Goal: Task Accomplishment & Management: Use online tool/utility

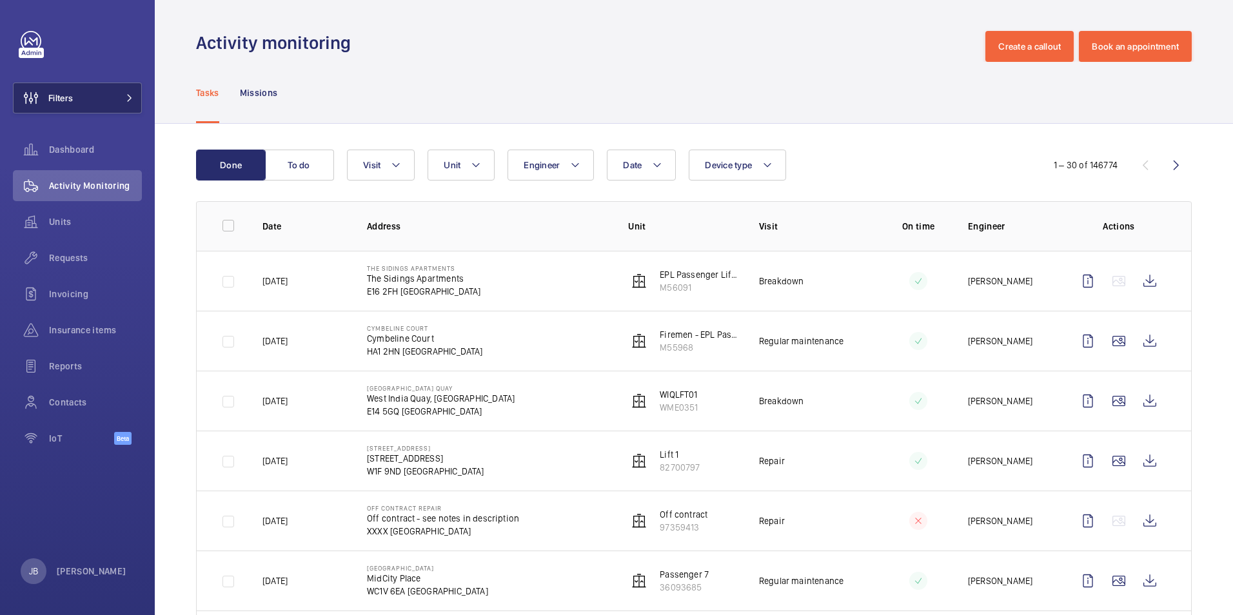
click at [83, 105] on button "Filters" at bounding box center [77, 98] width 129 height 31
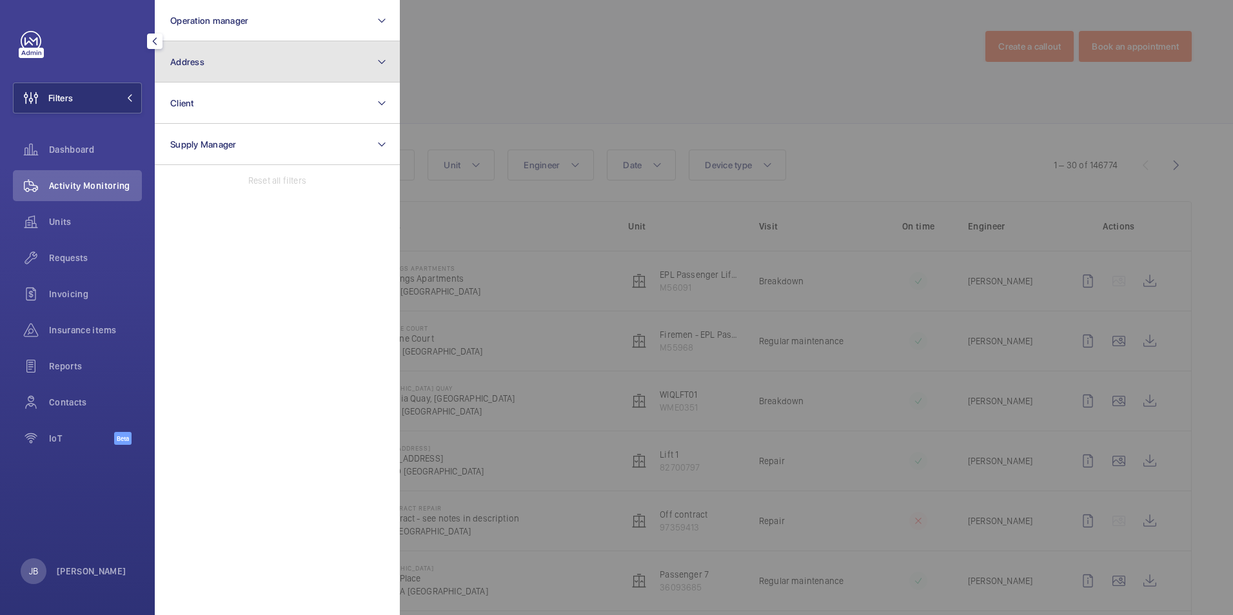
click at [330, 49] on button "Address" at bounding box center [277, 61] width 245 height 41
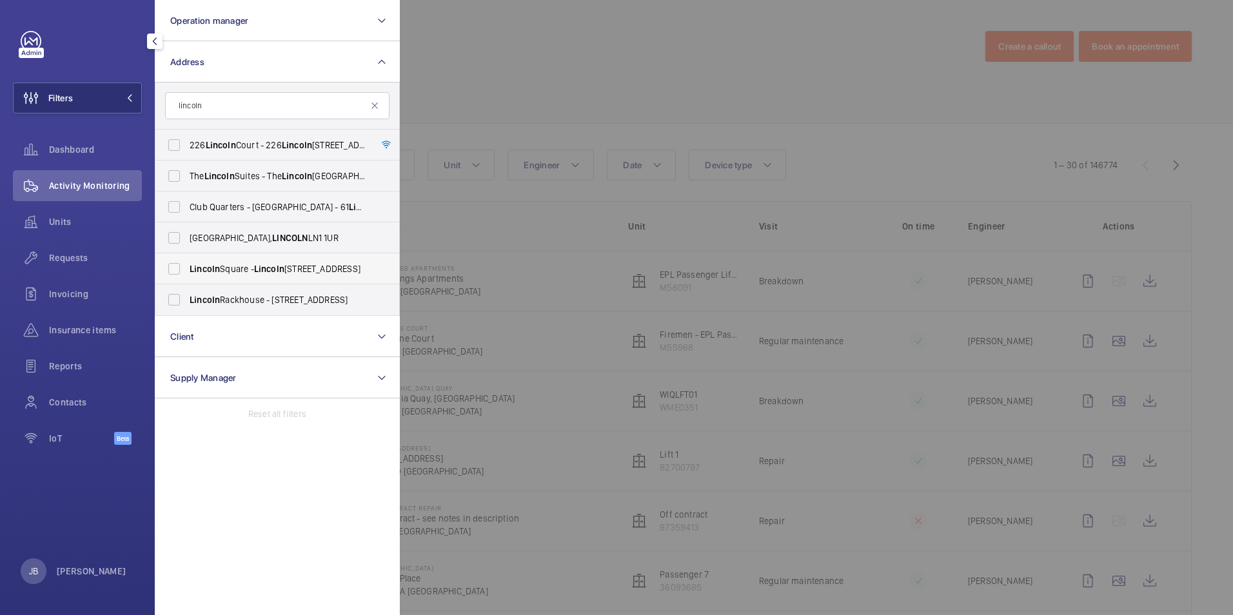
type input "lincoln"
click at [190, 257] on label "Lincoln Square - Lincoln Square, LONDON WC2A 2AT" at bounding box center [267, 268] width 224 height 31
click at [187, 257] on input "Lincoln Square - Lincoln Square, LONDON WC2A 2AT" at bounding box center [174, 269] width 26 height 26
checkbox input "true"
click at [545, 90] on div at bounding box center [1016, 307] width 1233 height 615
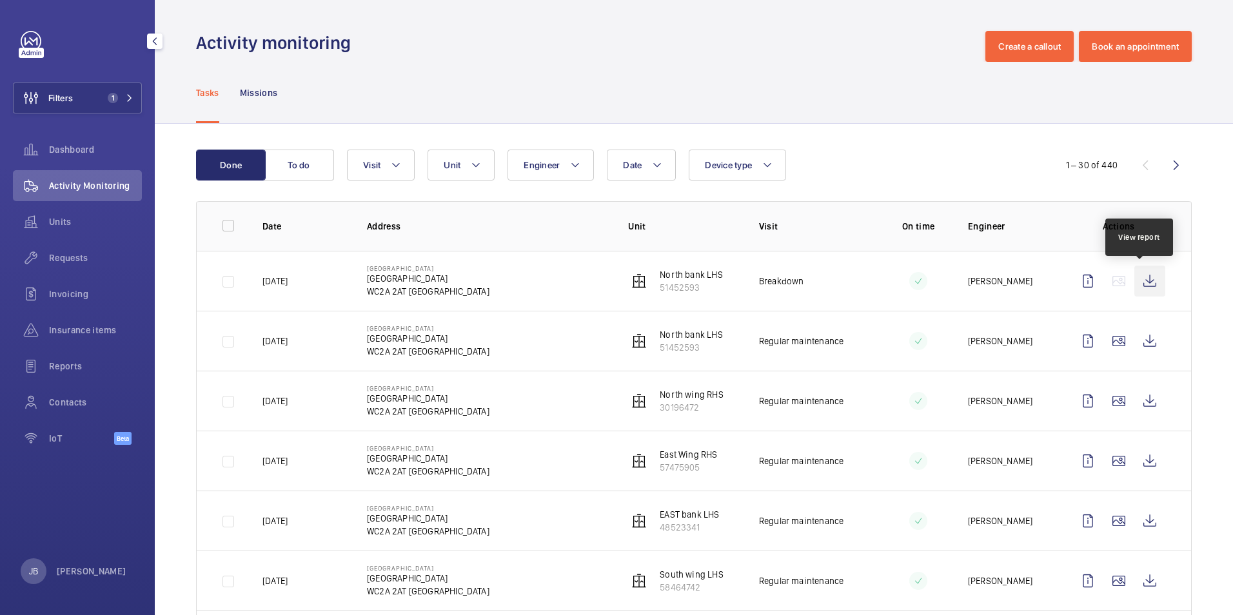
click at [1142, 282] on wm-front-icon-button at bounding box center [1149, 281] width 31 height 31
click at [71, 92] on span "Filters" at bounding box center [60, 98] width 24 height 13
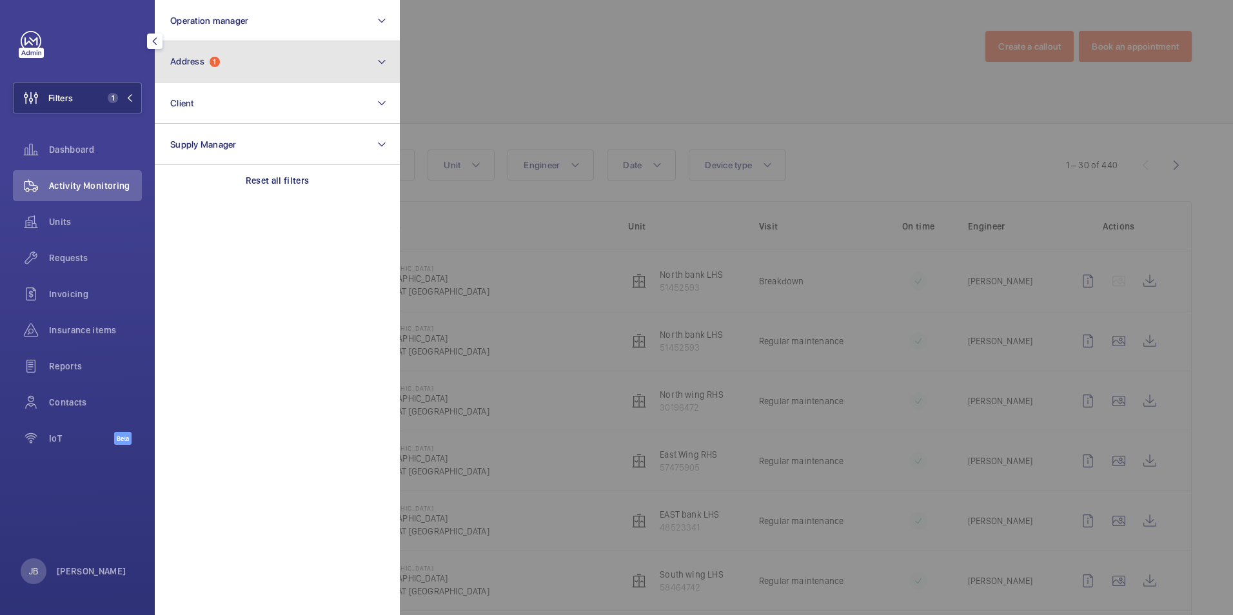
click at [259, 64] on button "Address 1" at bounding box center [277, 61] width 245 height 41
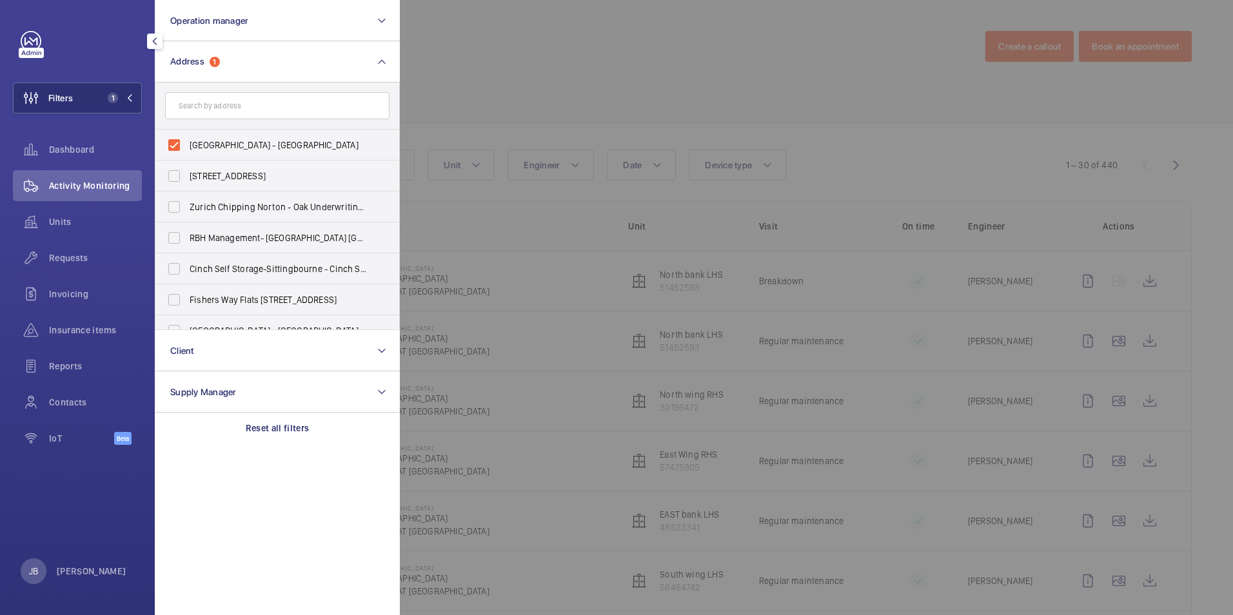
click at [180, 145] on label "Lincoln Square - Lincoln Square, LONDON WC2A 2AT" at bounding box center [267, 145] width 224 height 31
click at [180, 145] on input "Lincoln Square - Lincoln Square, LONDON WC2A 2AT" at bounding box center [174, 145] width 26 height 26
checkbox input "false"
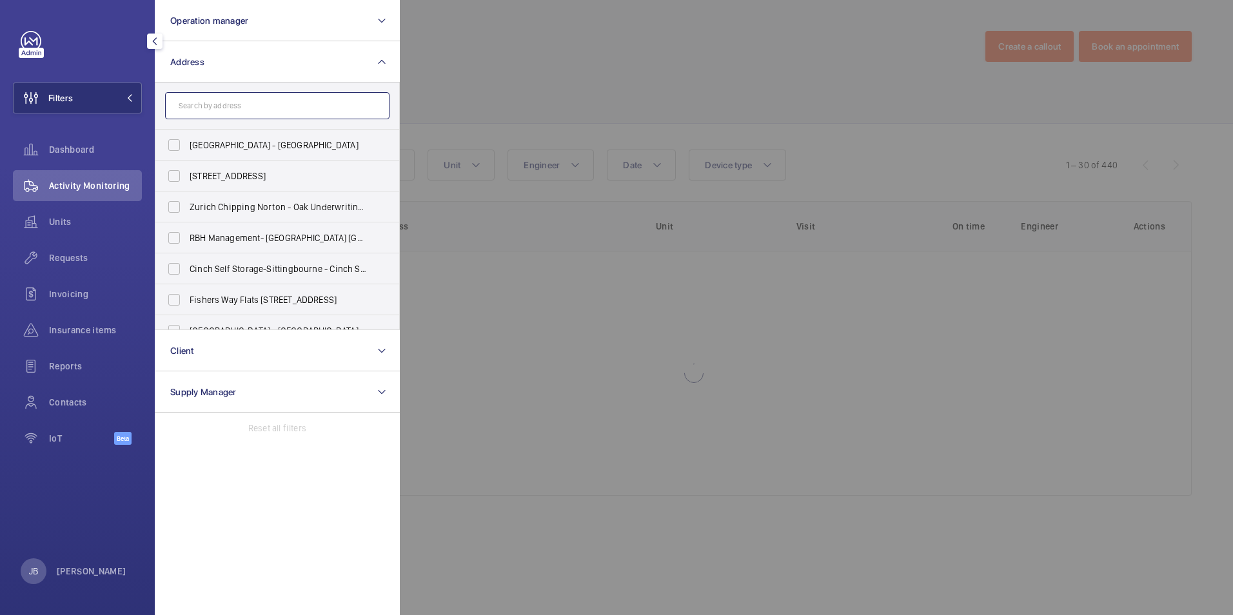
paste input "NW3 4RB"
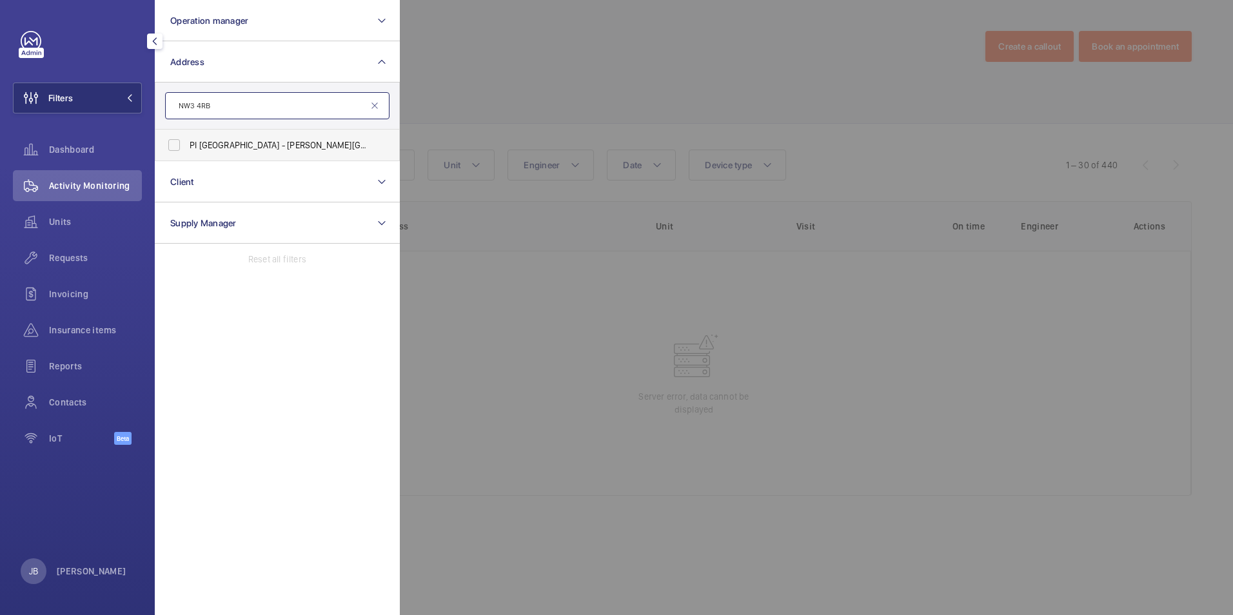
type input "NW3 4RB"
drag, startPoint x: 176, startPoint y: 140, endPoint x: 295, endPoint y: 128, distance: 119.3
click at [177, 140] on label "PI London Hampstead - Haverstock Hill, HAMPSTEAD NW3 4RB" at bounding box center [267, 145] width 224 height 31
click at [177, 140] on input "PI London Hampstead - Haverstock Hill, HAMPSTEAD NW3 4RB" at bounding box center [174, 145] width 26 height 26
checkbox input "true"
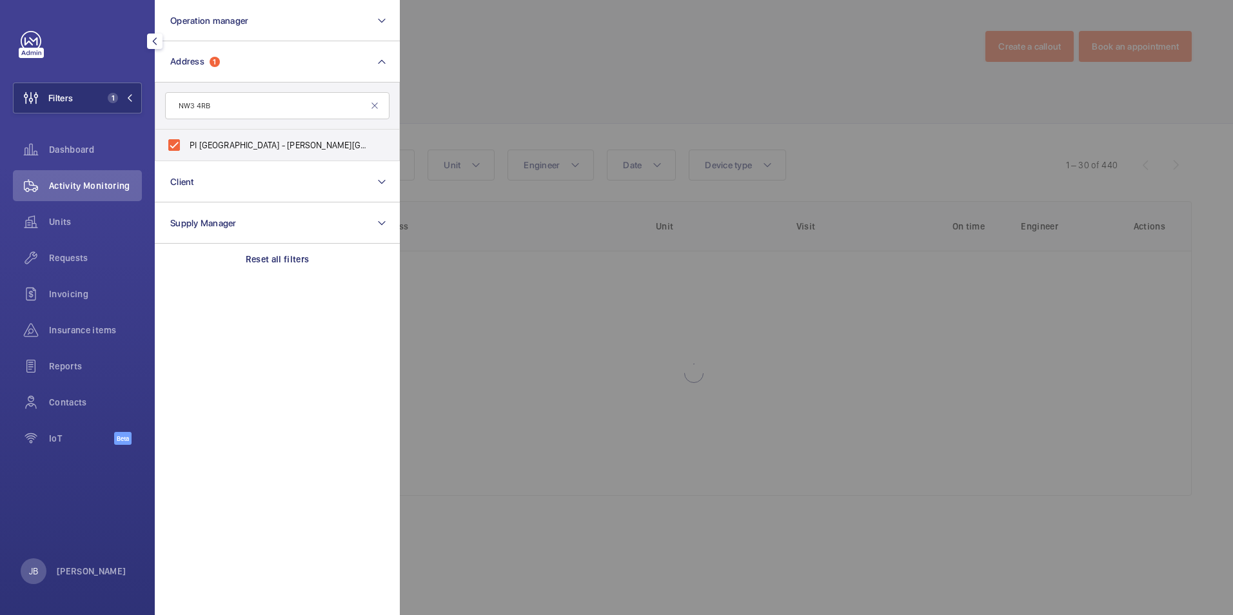
click at [493, 96] on div at bounding box center [1016, 307] width 1233 height 615
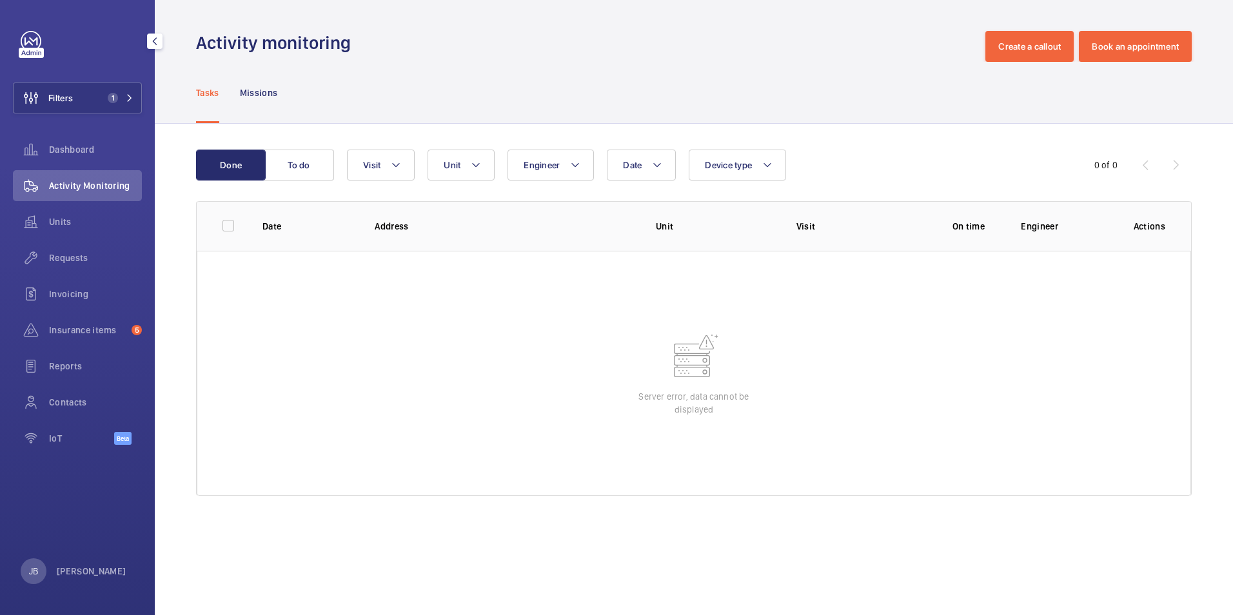
click at [48, 7] on div "Filters 1 Dashboard Activity Monitoring Units Requests Invoicing Insurance item…" at bounding box center [77, 307] width 155 height 615
click at [498, 370] on wm-front-table-error "Server error, data cannot be displayed" at bounding box center [694, 373] width 994 height 245
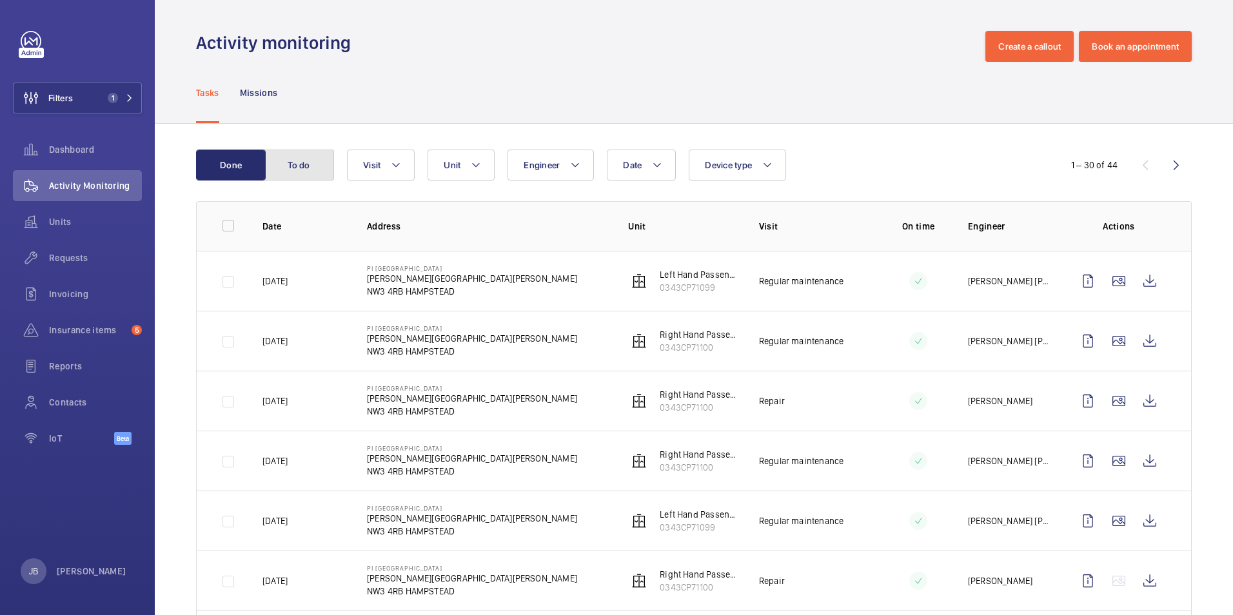
click at [289, 155] on button "To do" at bounding box center [299, 165] width 70 height 31
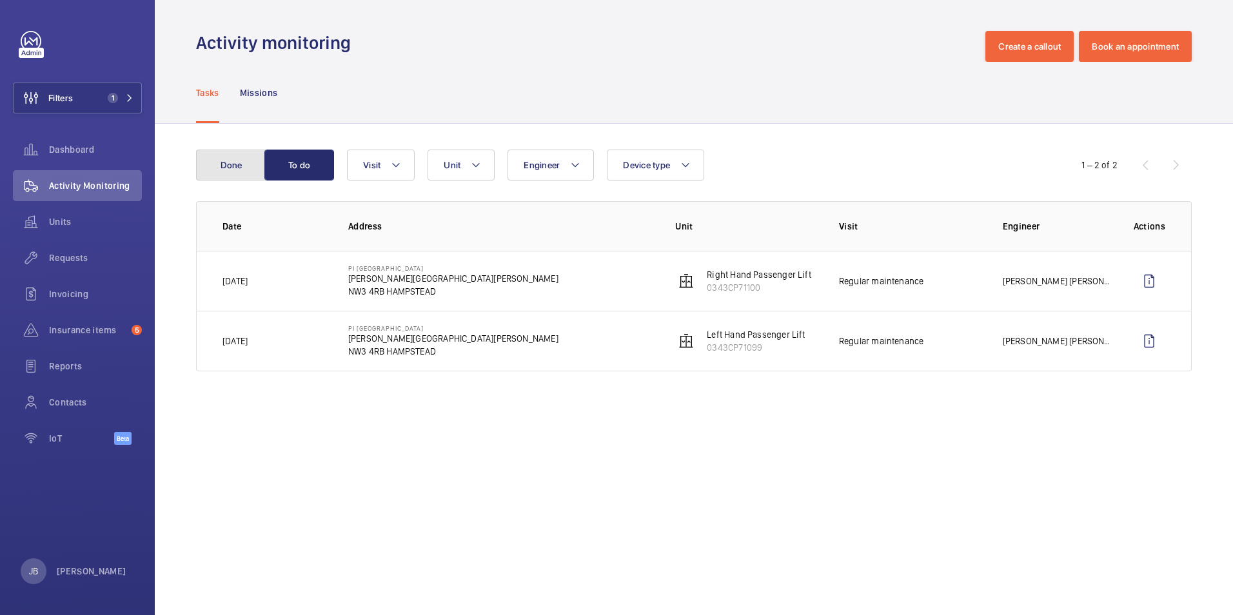
click at [222, 170] on button "Done" at bounding box center [231, 165] width 70 height 31
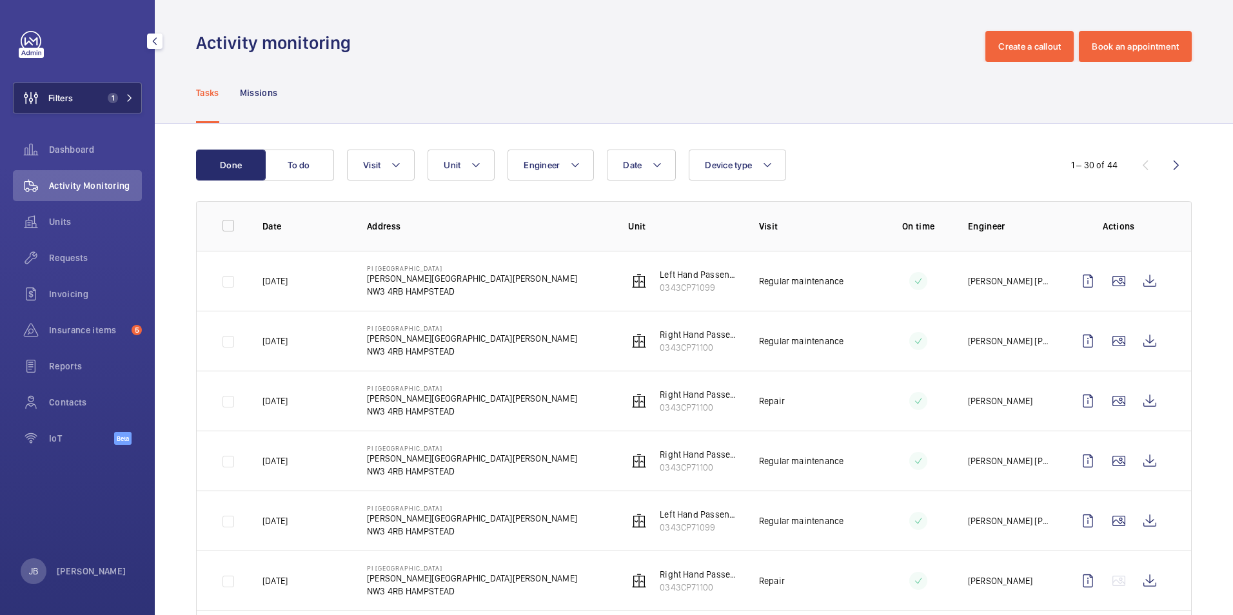
click at [70, 101] on span "Filters" at bounding box center [60, 98] width 24 height 13
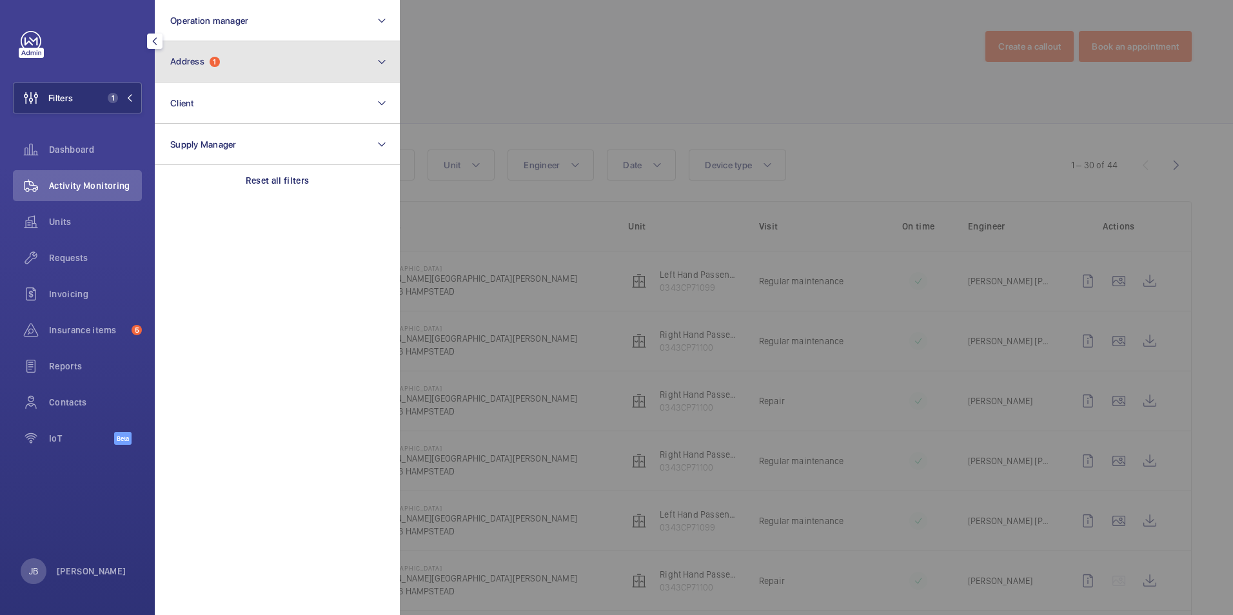
click at [223, 57] on button "Address 1" at bounding box center [277, 61] width 245 height 41
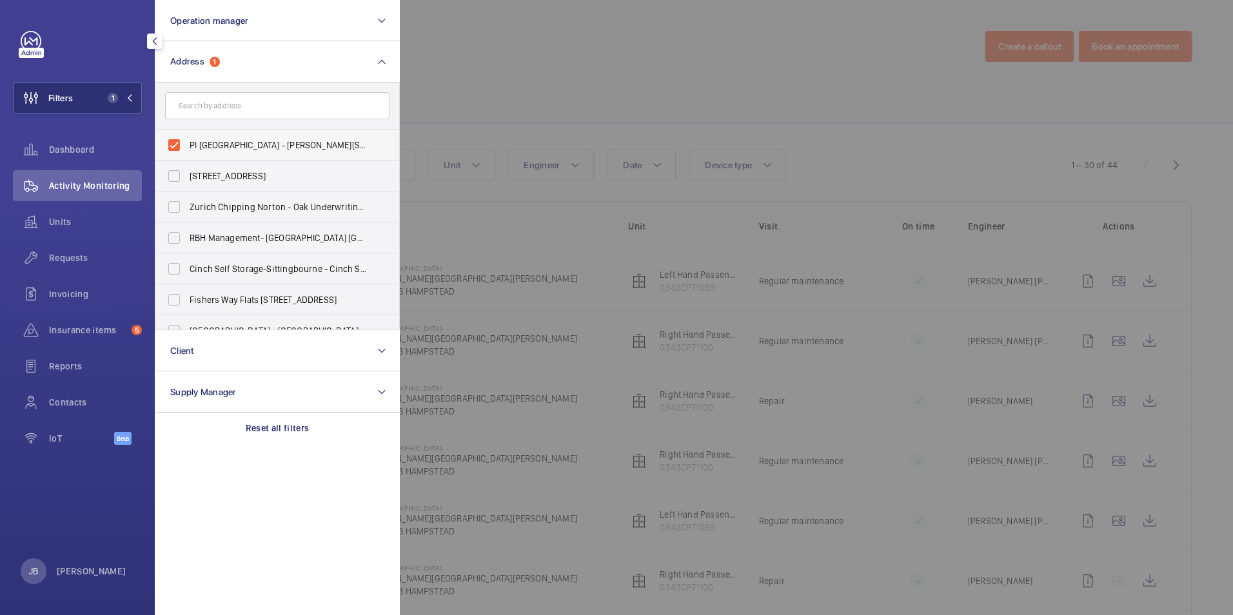
click at [179, 144] on label "PI London Hampstead - Haverstock Hill, HAMPSTEAD NW3 4RB" at bounding box center [267, 145] width 224 height 31
click at [179, 144] on input "PI London Hampstead - Haverstock Hill, HAMPSTEAD NW3 4RB" at bounding box center [174, 145] width 26 height 26
checkbox input "false"
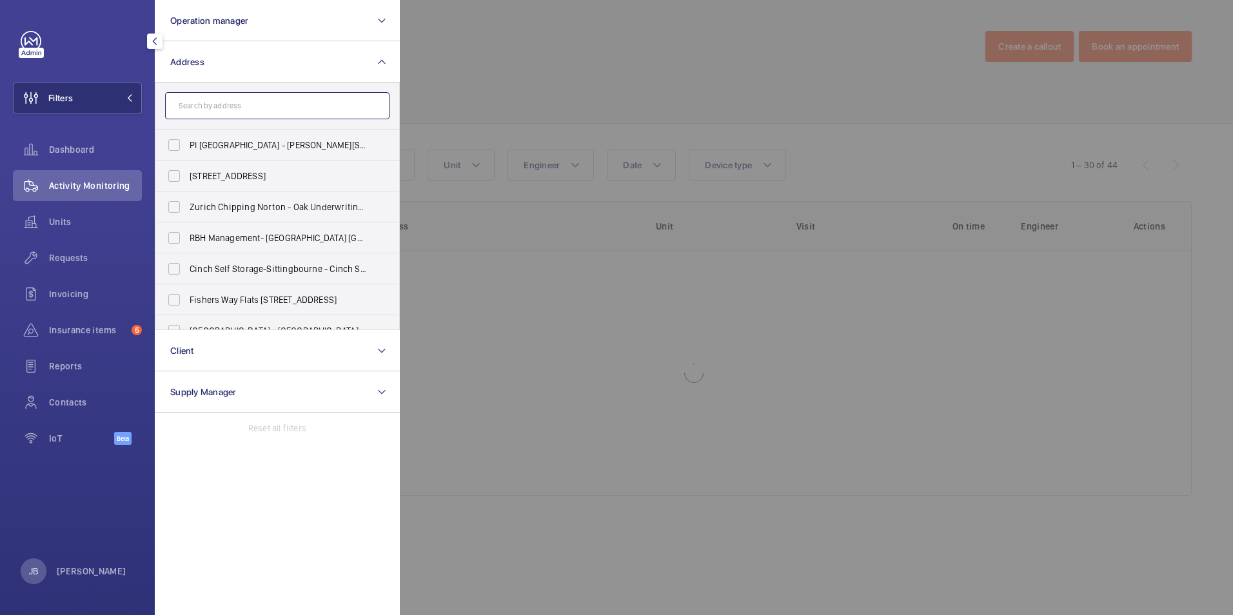
click at [224, 99] on input "text" at bounding box center [277, 105] width 224 height 27
paste input "Premier inn west Brompton"
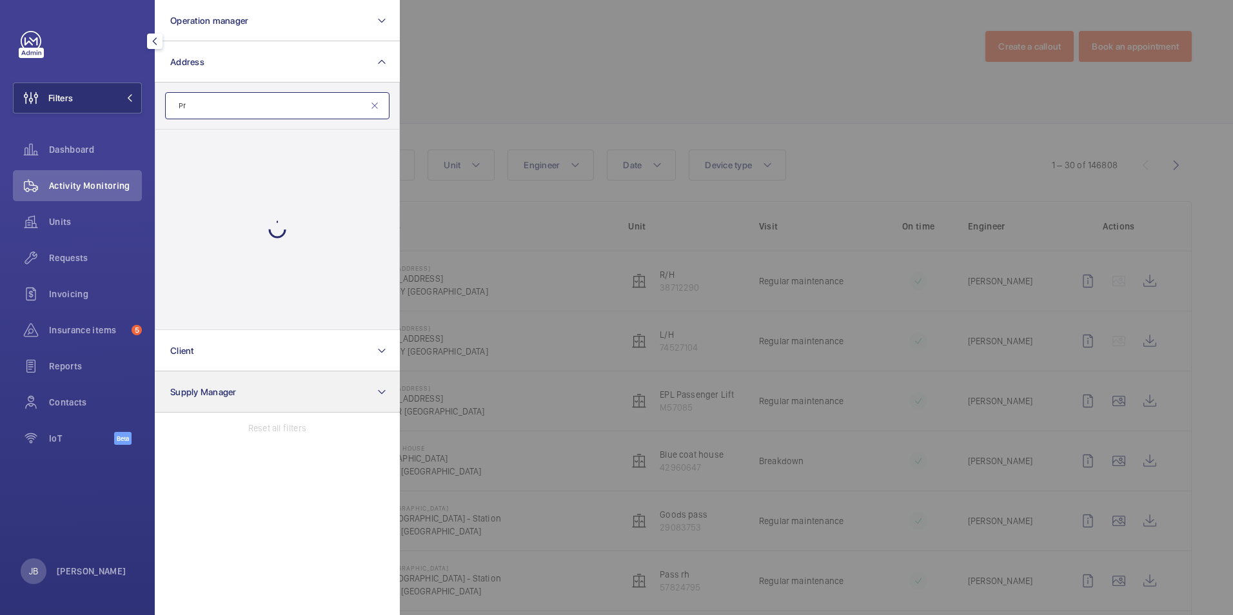
type input "P"
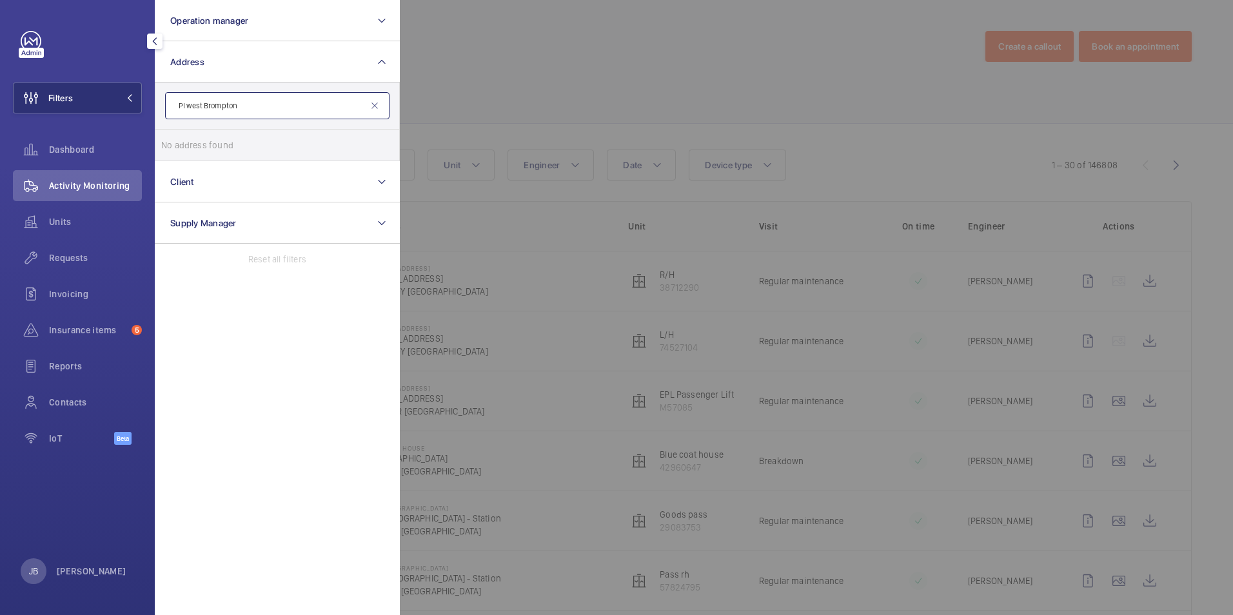
click at [248, 107] on input "PI west Brompton" at bounding box center [277, 105] width 224 height 27
click at [184, 106] on input "PI west Brompton" at bounding box center [277, 105] width 224 height 27
type input "west Brompton"
click at [182, 143] on label "PI Hub London - West Brompton - 11-15 Lillie Road, WEST BROMPTON SW6 1TX" at bounding box center [267, 145] width 224 height 31
click at [182, 143] on input "PI Hub London - West Brompton - 11-15 Lillie Road, WEST BROMPTON SW6 1TX" at bounding box center [174, 145] width 26 height 26
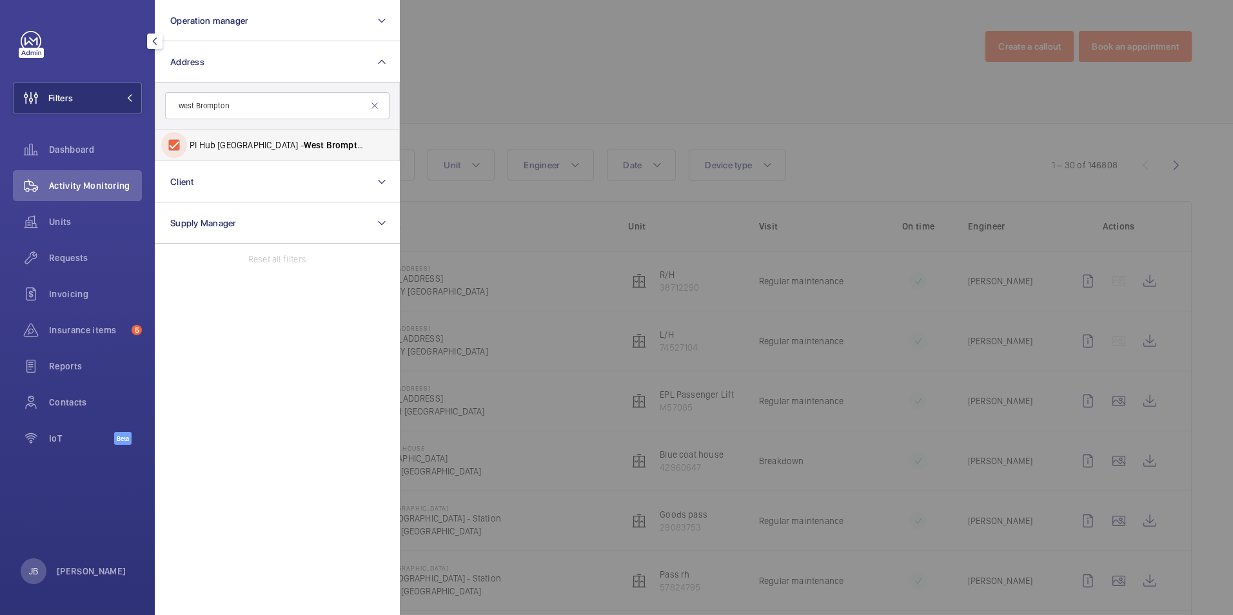
checkbox input "true"
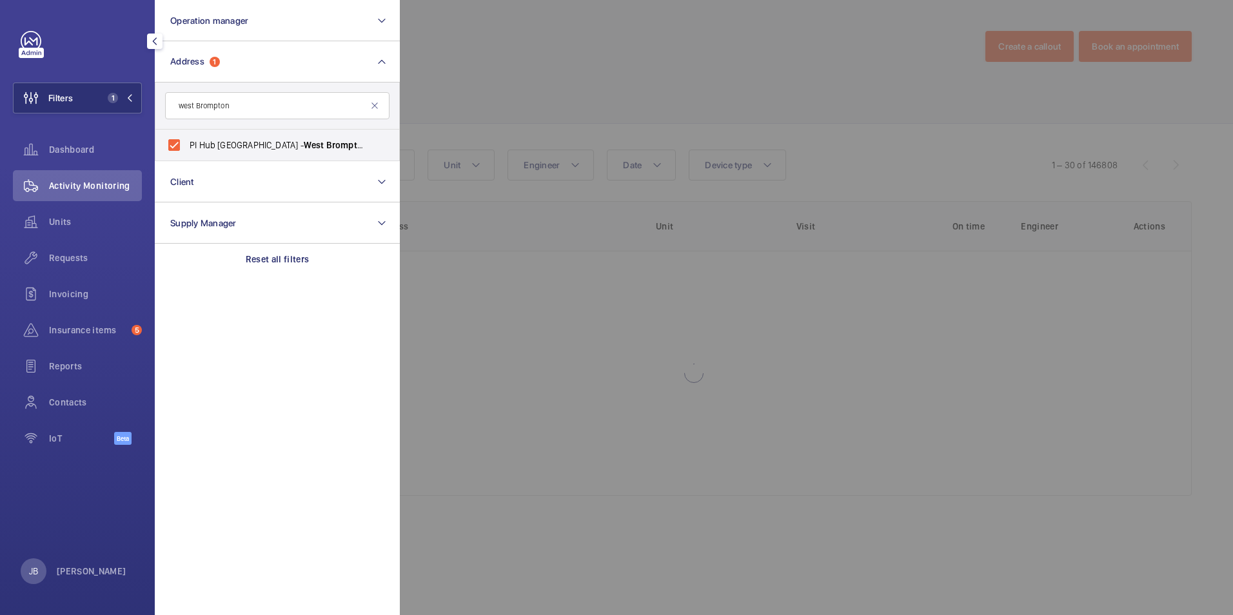
click at [663, 108] on div at bounding box center [1016, 307] width 1233 height 615
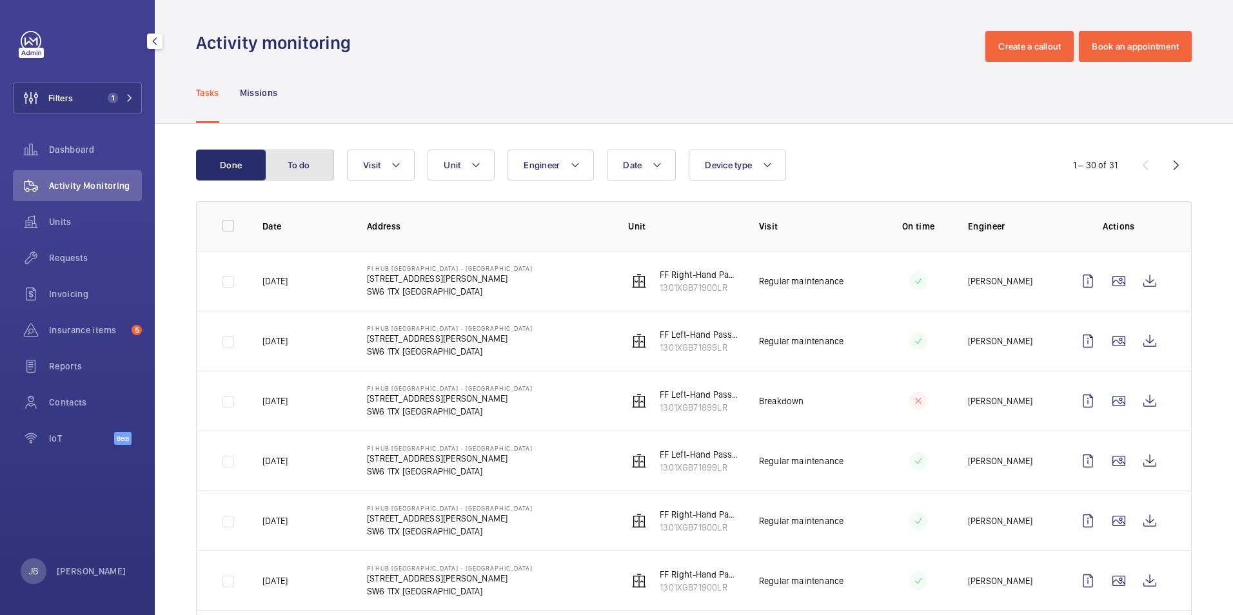
click at [285, 166] on button "To do" at bounding box center [299, 165] width 70 height 31
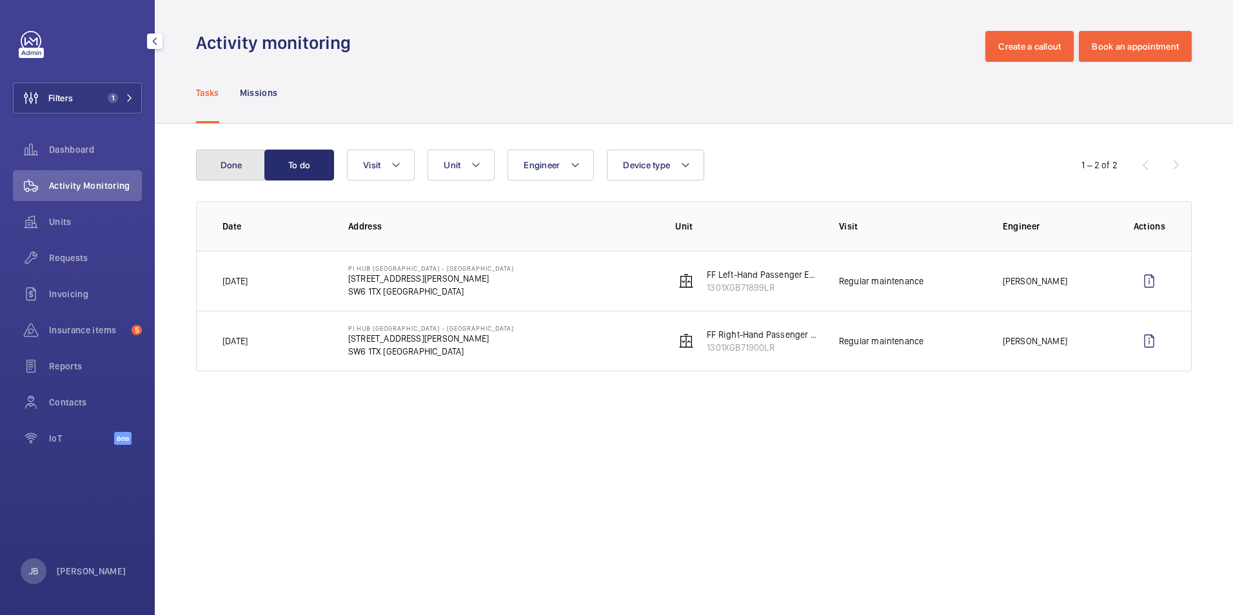
click at [220, 173] on button "Done" at bounding box center [231, 165] width 70 height 31
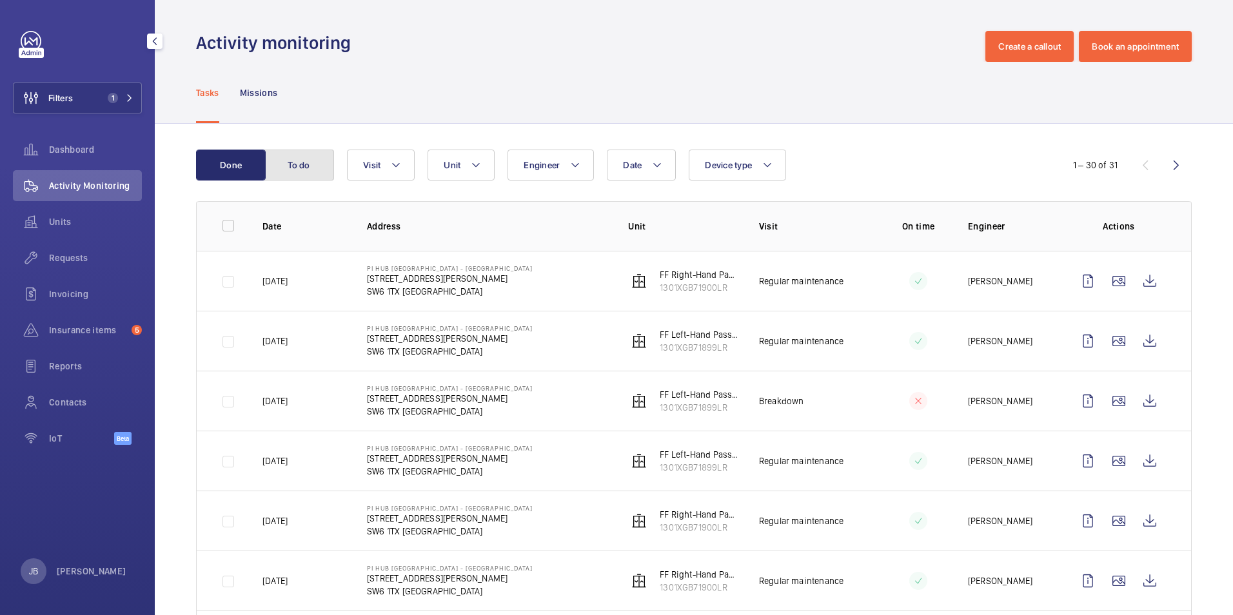
click at [291, 168] on button "To do" at bounding box center [299, 165] width 70 height 31
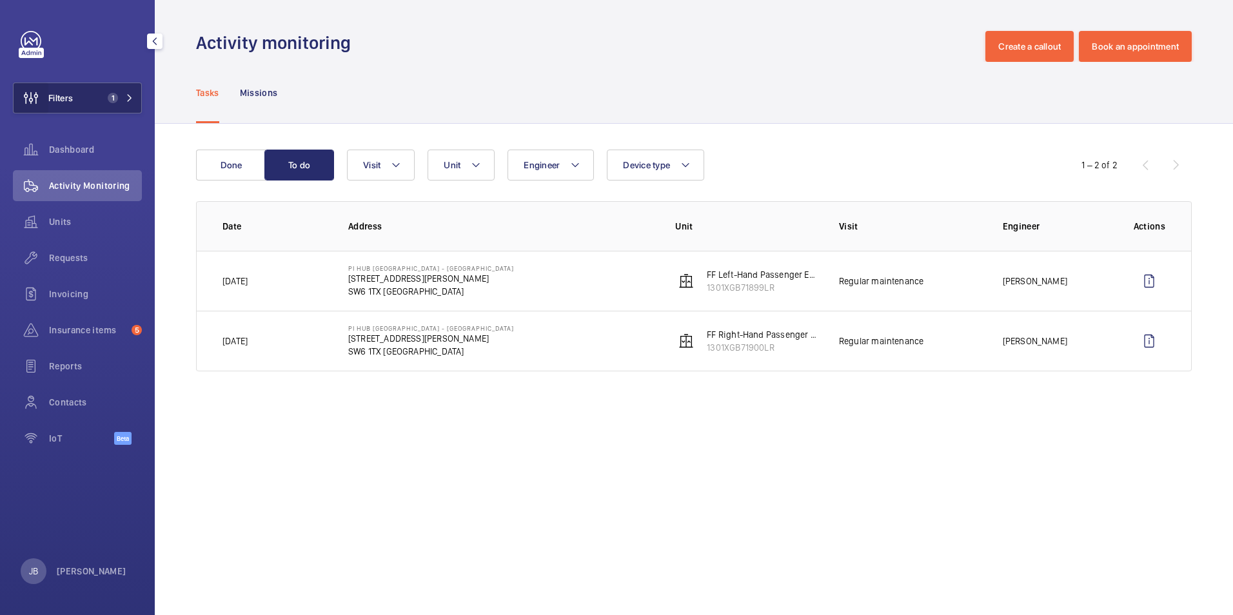
drag, startPoint x: 43, startPoint y: 104, endPoint x: 57, endPoint y: 105, distance: 14.2
click at [43, 105] on wm-front-icon-button at bounding box center [31, 98] width 35 height 31
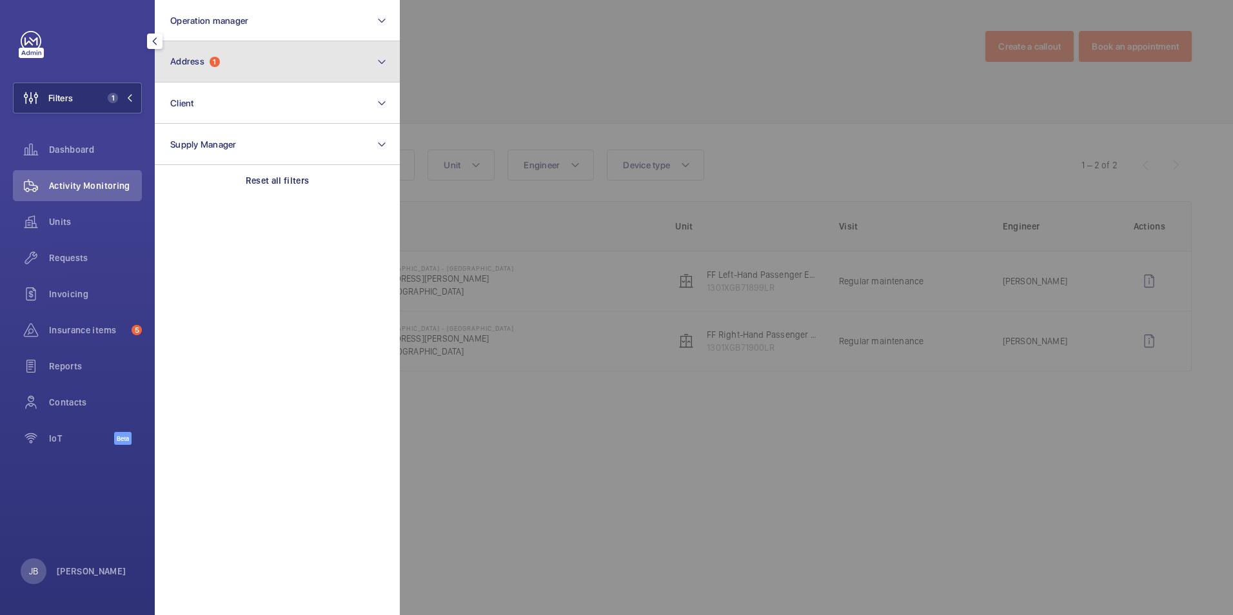
click at [251, 66] on button "Address 1" at bounding box center [277, 61] width 245 height 41
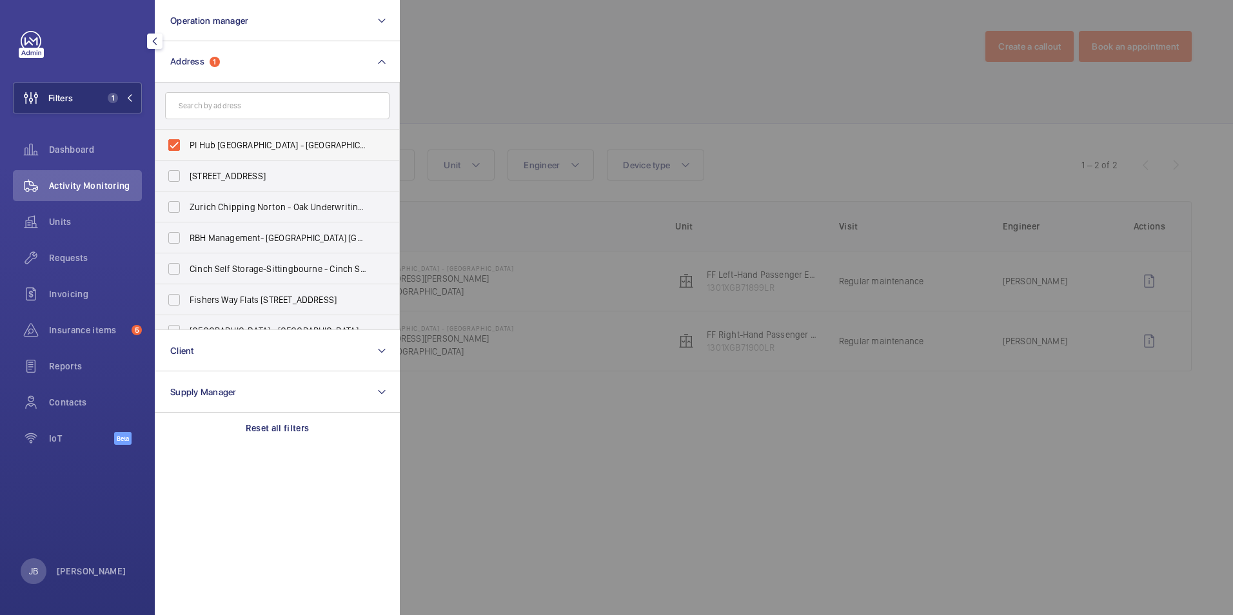
click at [173, 139] on label "PI Hub London - West Brompton - 11-15 Lillie Road, WEST BROMPTON SW6 1TX" at bounding box center [267, 145] width 224 height 31
click at [173, 139] on input "PI Hub London - West Brompton - 11-15 Lillie Road, WEST BROMPTON SW6 1TX" at bounding box center [174, 145] width 26 height 26
checkbox input "false"
paste input "Centro Buildings"
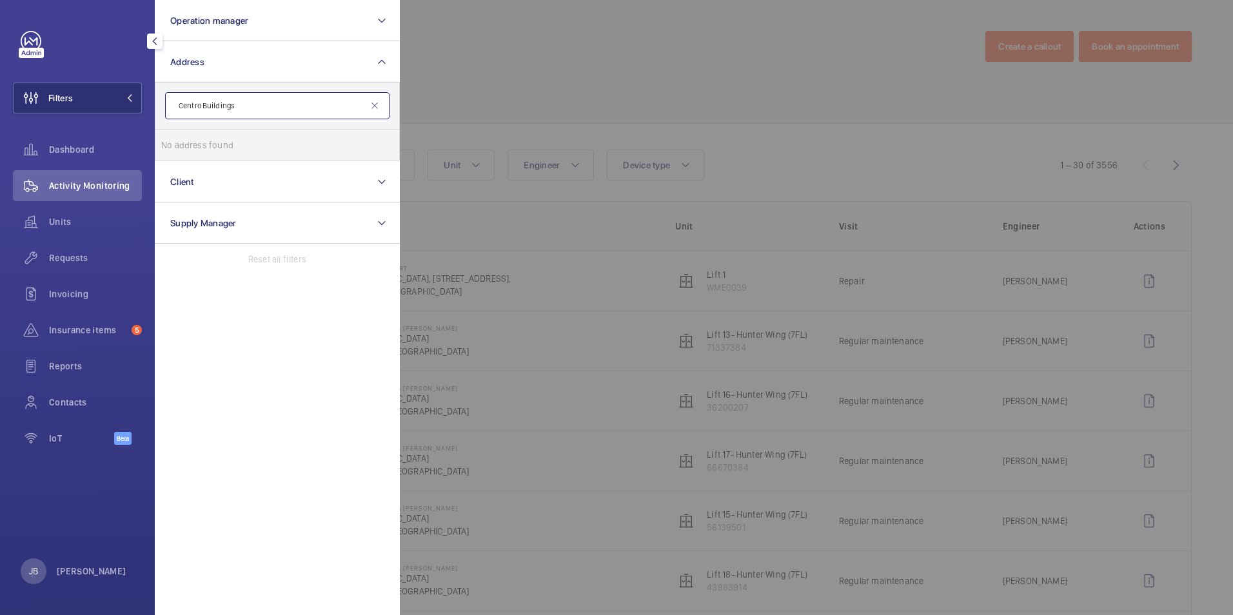
drag, startPoint x: 172, startPoint y: 110, endPoint x: 155, endPoint y: 103, distance: 18.8
click at [172, 109] on input "Centro Buildings" at bounding box center [277, 105] width 224 height 27
type input "Centro Buildings"
click at [179, 144] on label "Centro Buildings - Centro Buildings , 20-23 Mandela Street, Camden, London, NW1…" at bounding box center [267, 145] width 224 height 31
click at [179, 144] on input "Centro Buildings - Centro Buildings , 20-23 Mandela Street, Camden, London, NW1…" at bounding box center [174, 145] width 26 height 26
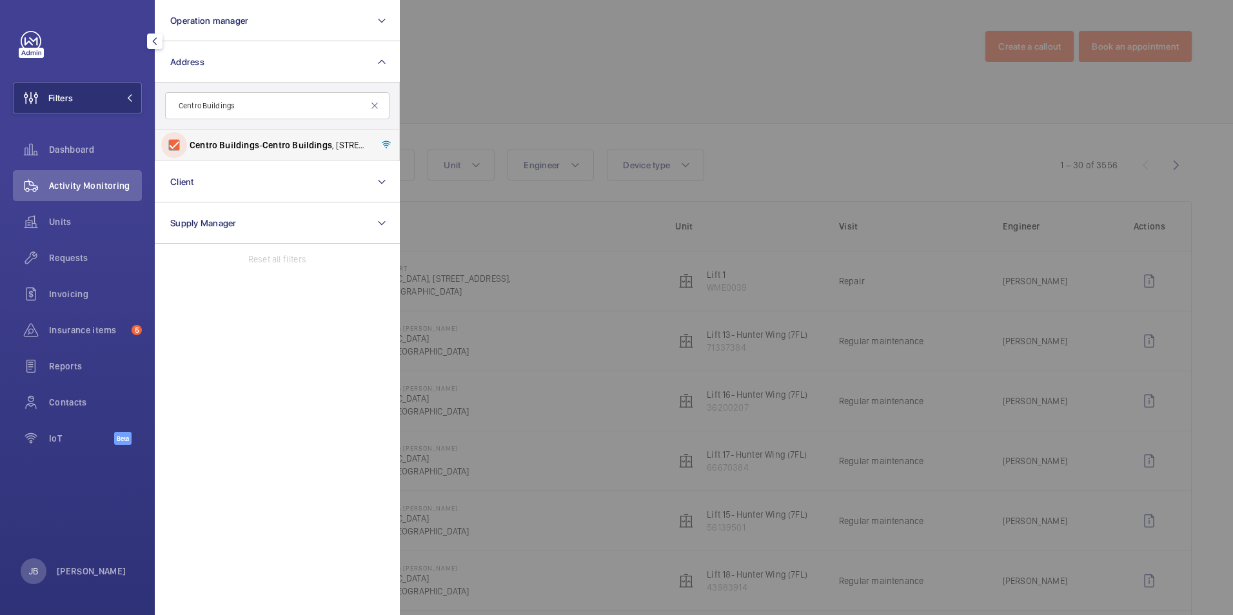
checkbox input "true"
click at [486, 61] on div at bounding box center [1016, 307] width 1233 height 615
